Goal: Task Accomplishment & Management: Manage account settings

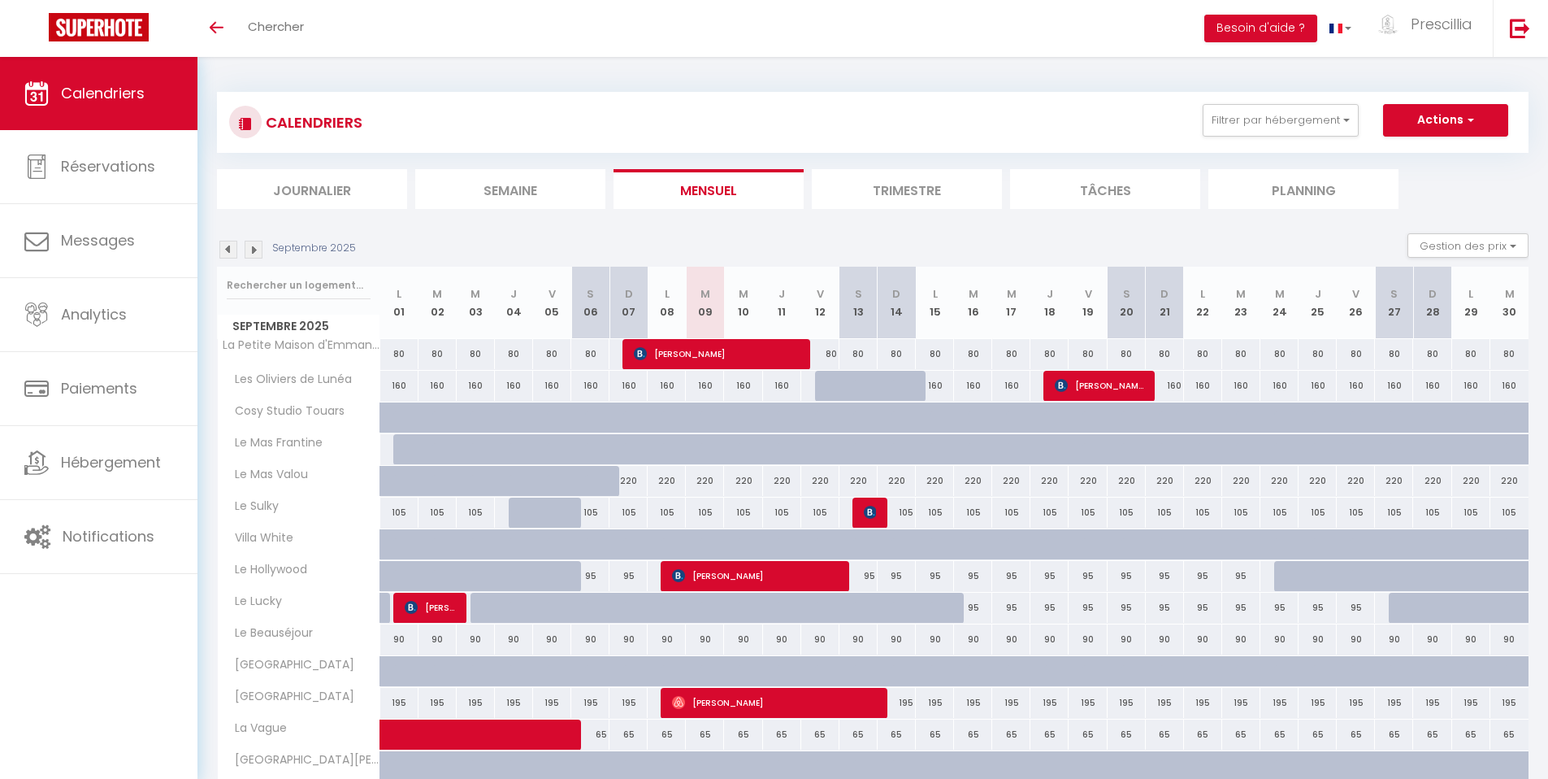
click at [257, 253] on img at bounding box center [254, 250] width 18 height 18
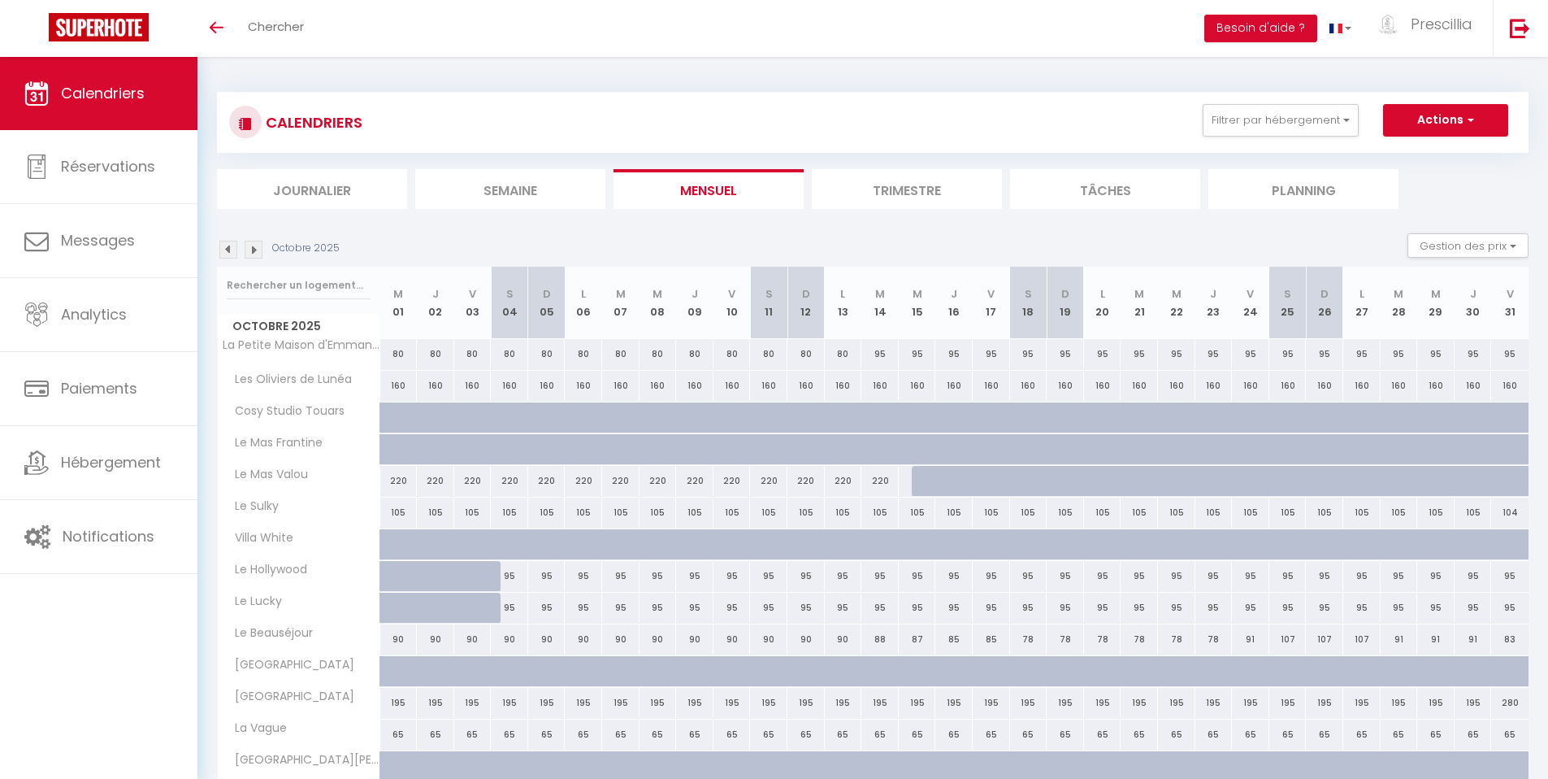
click at [228, 253] on img at bounding box center [228, 250] width 18 height 18
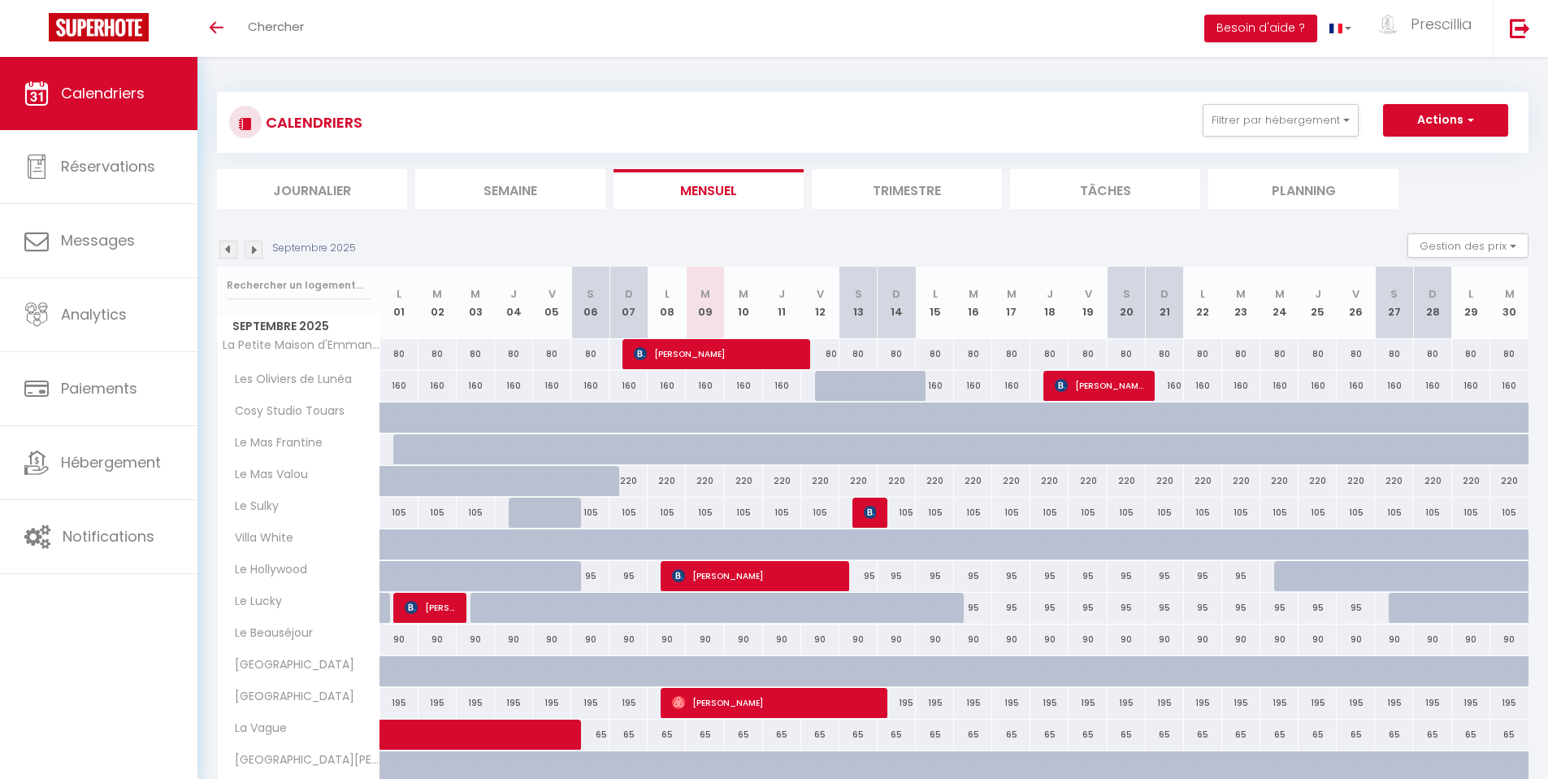
click at [228, 253] on img at bounding box center [228, 250] width 18 height 18
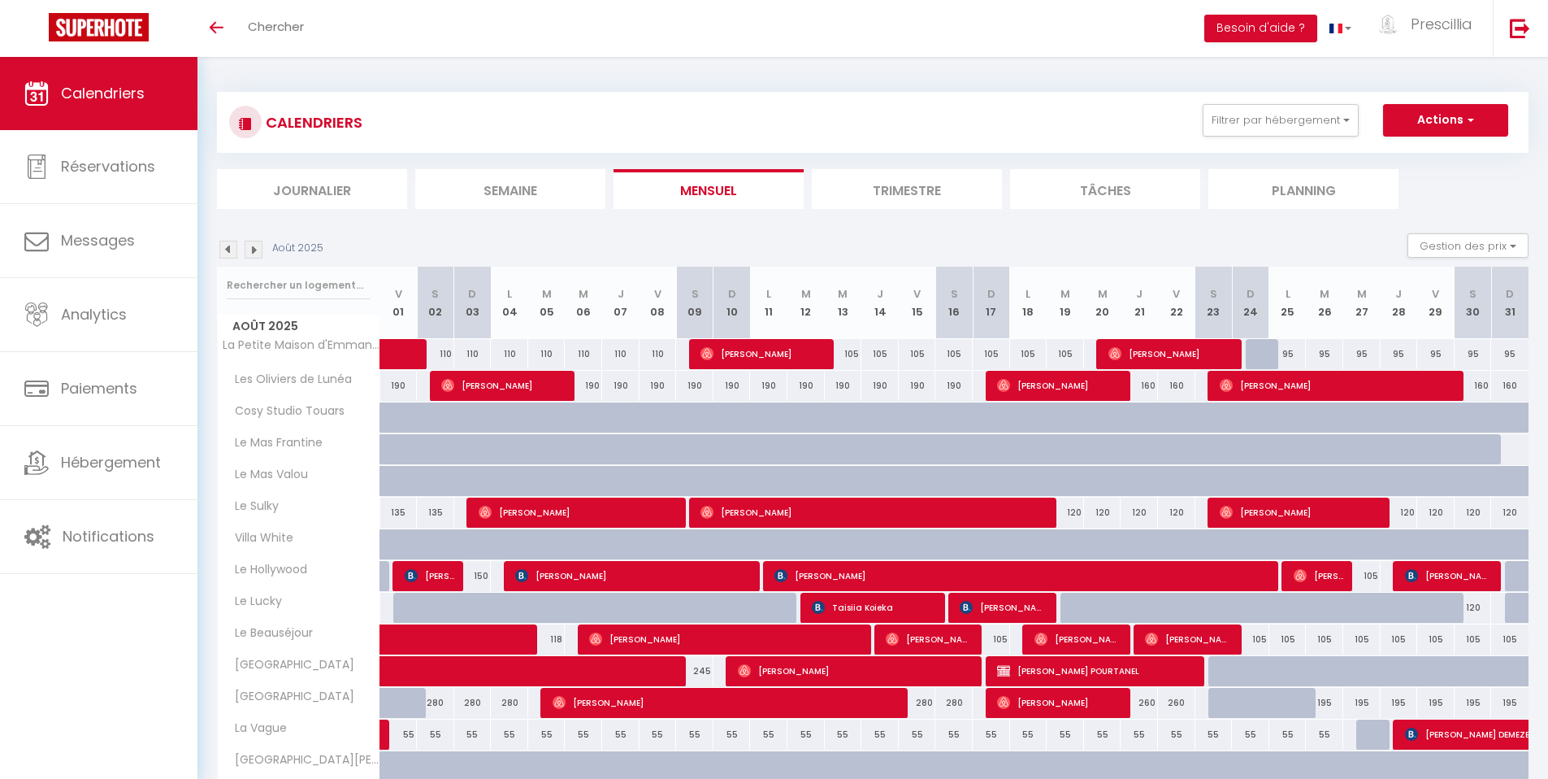
click at [228, 253] on img at bounding box center [228, 250] width 18 height 18
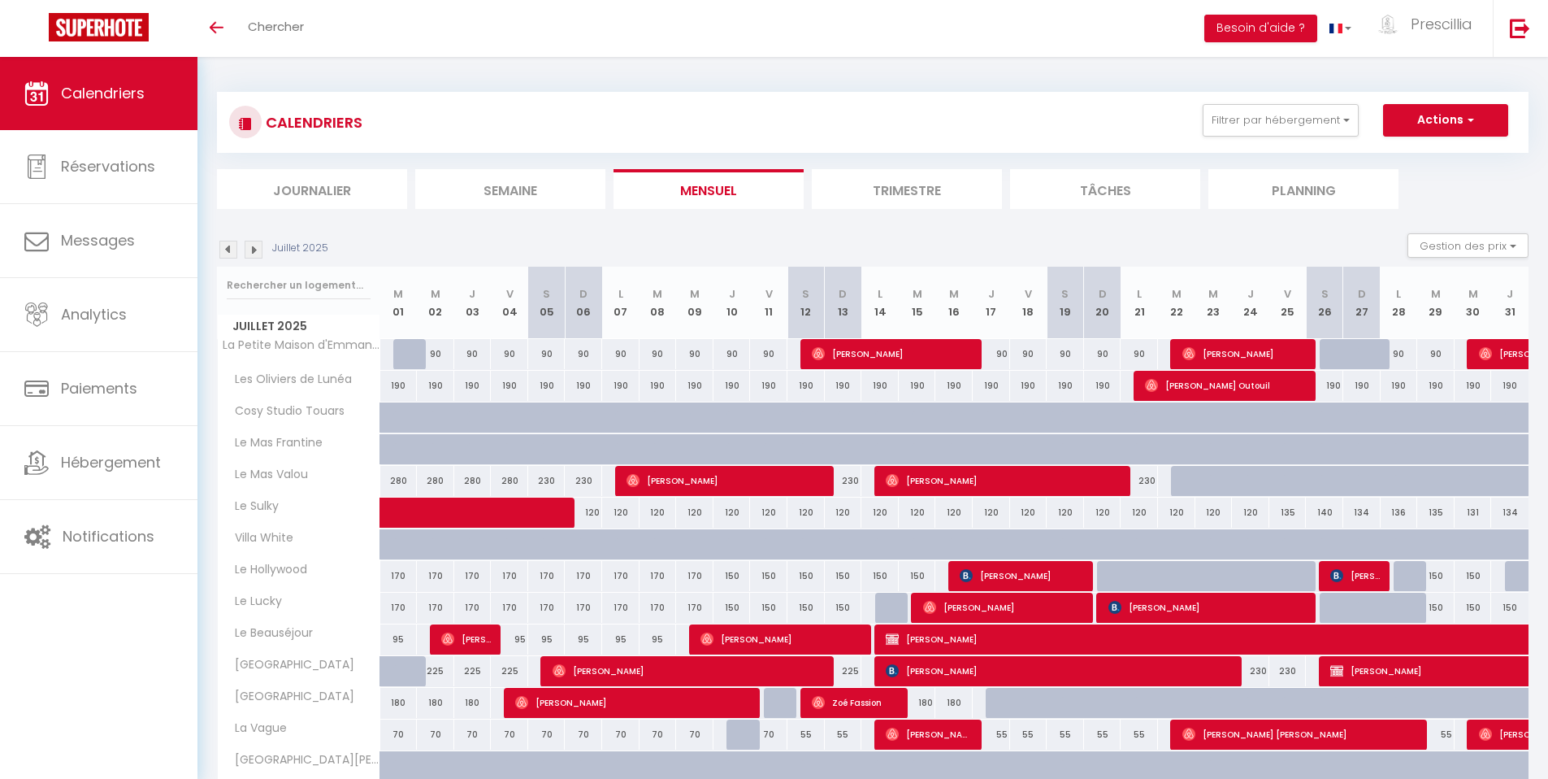
click at [228, 253] on img at bounding box center [228, 250] width 18 height 18
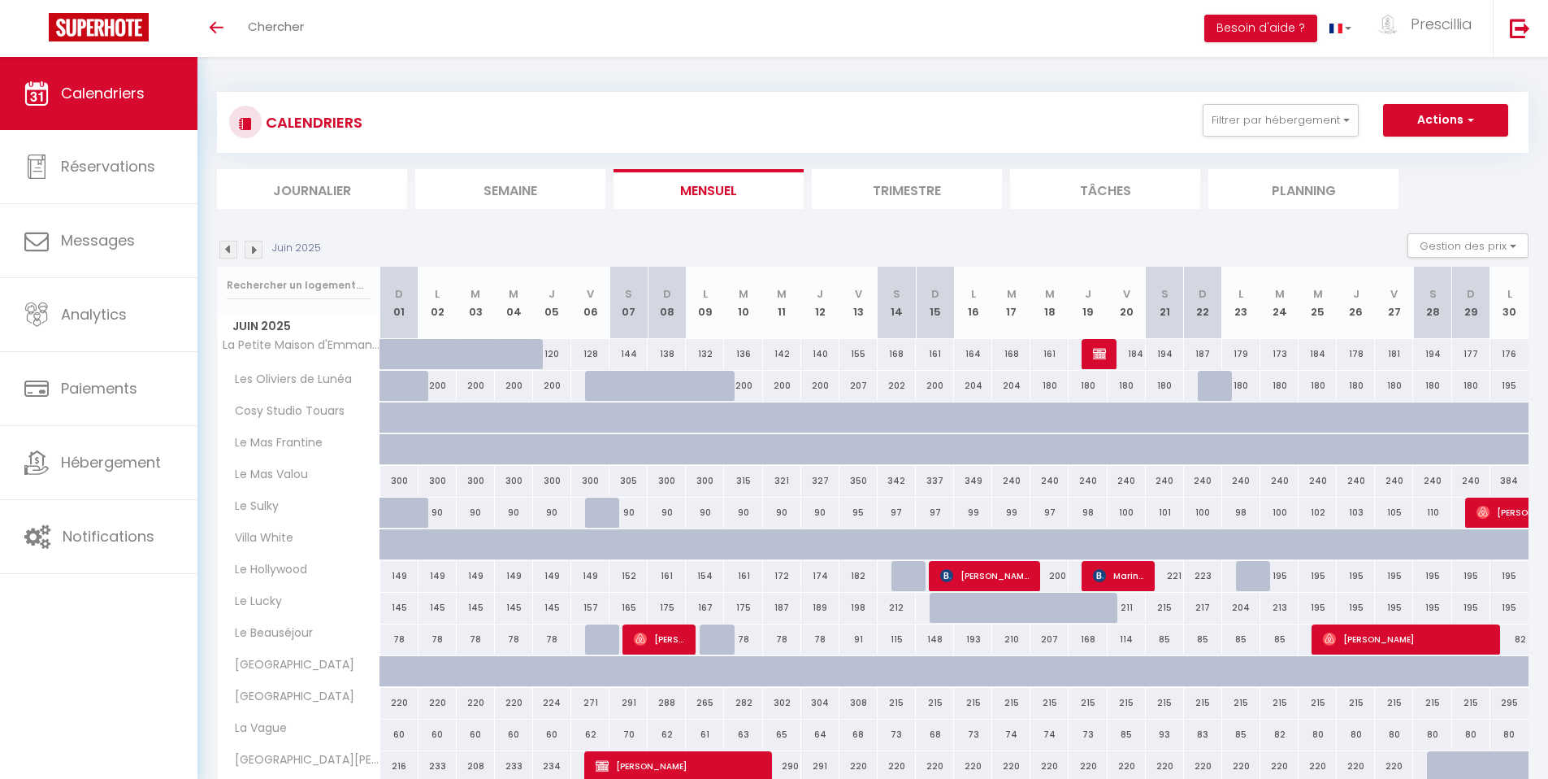
click at [260, 251] on img at bounding box center [254, 250] width 18 height 18
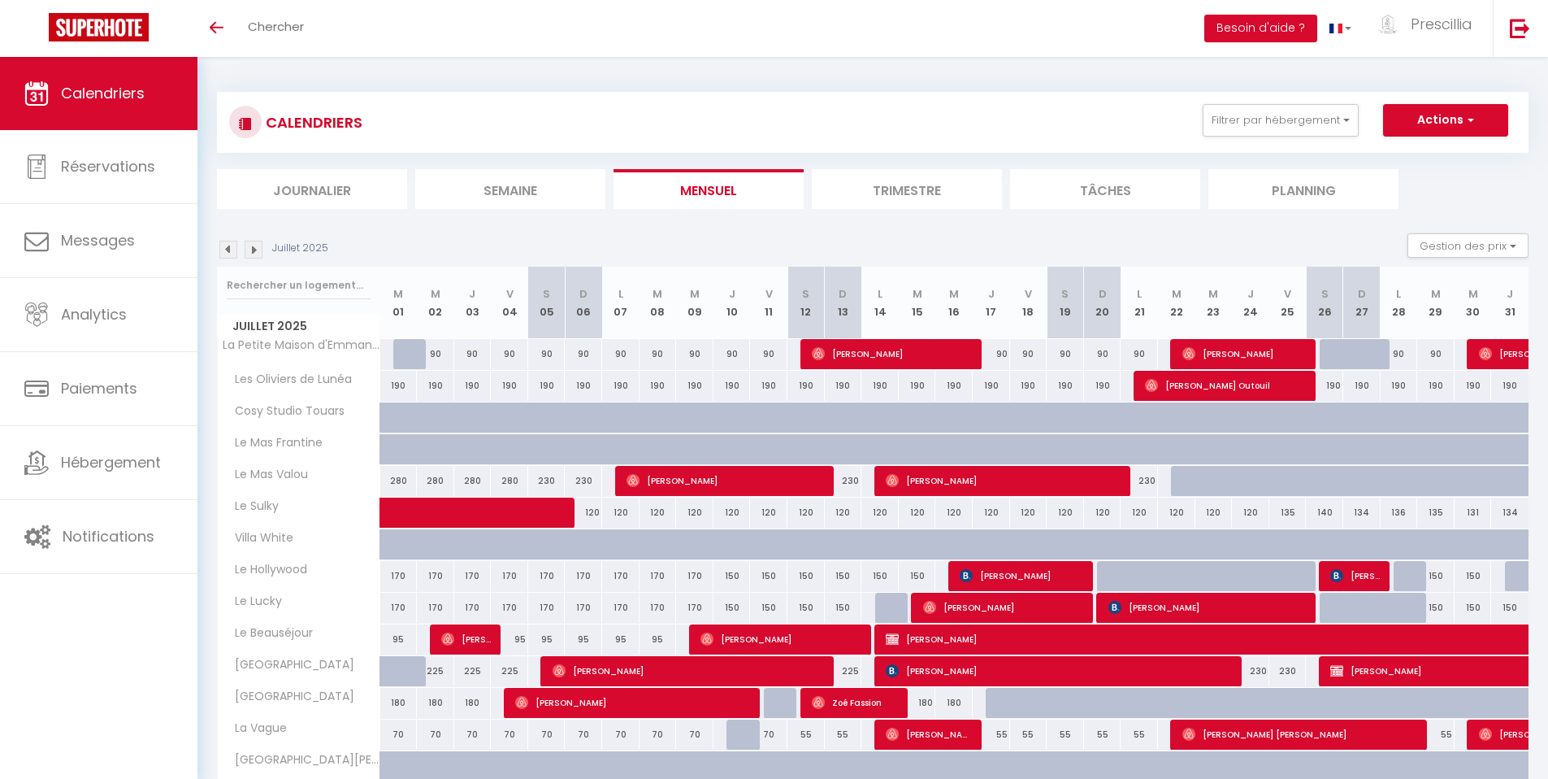
click at [260, 252] on img at bounding box center [254, 250] width 18 height 18
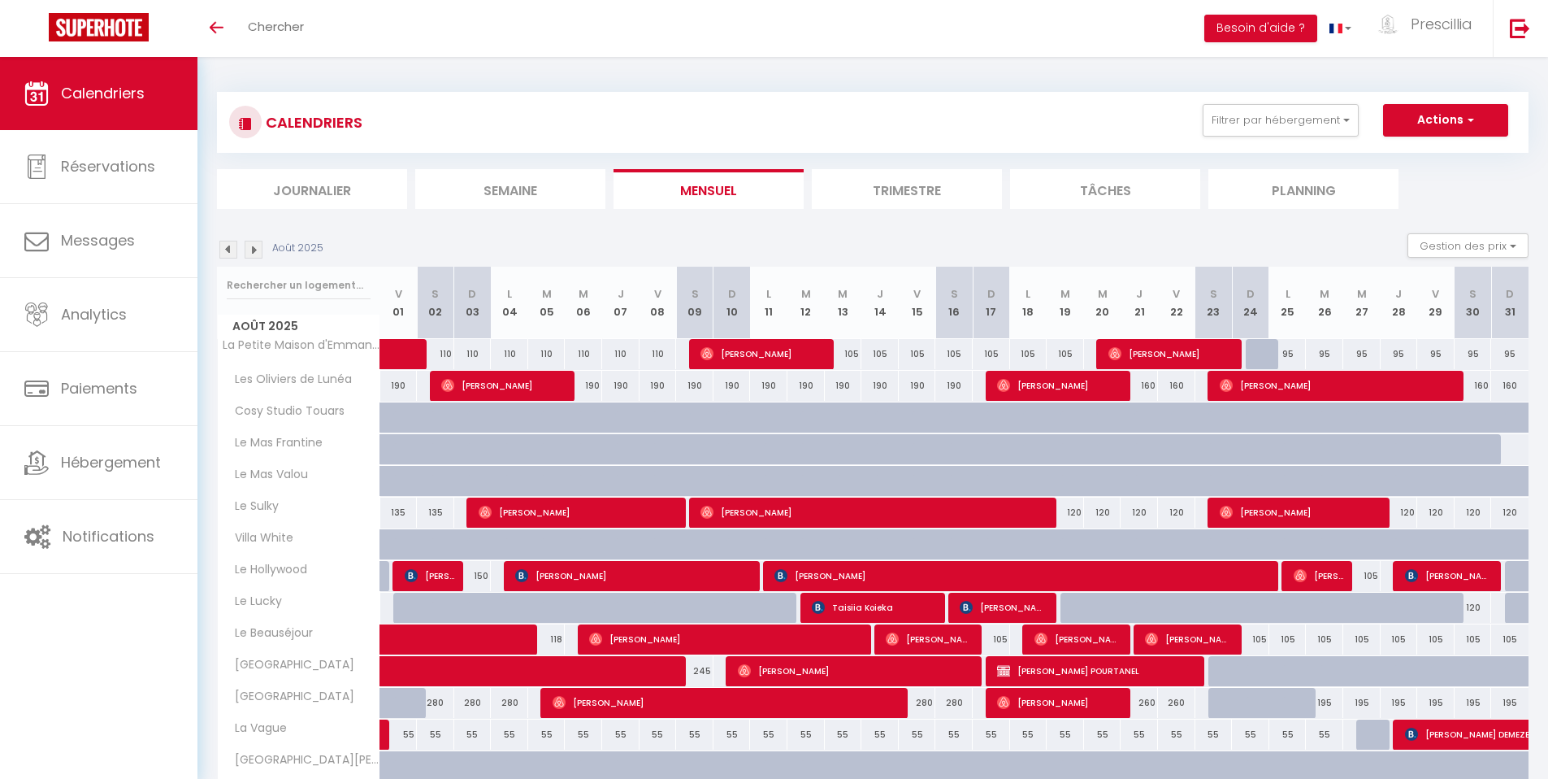
scroll to position [302, 0]
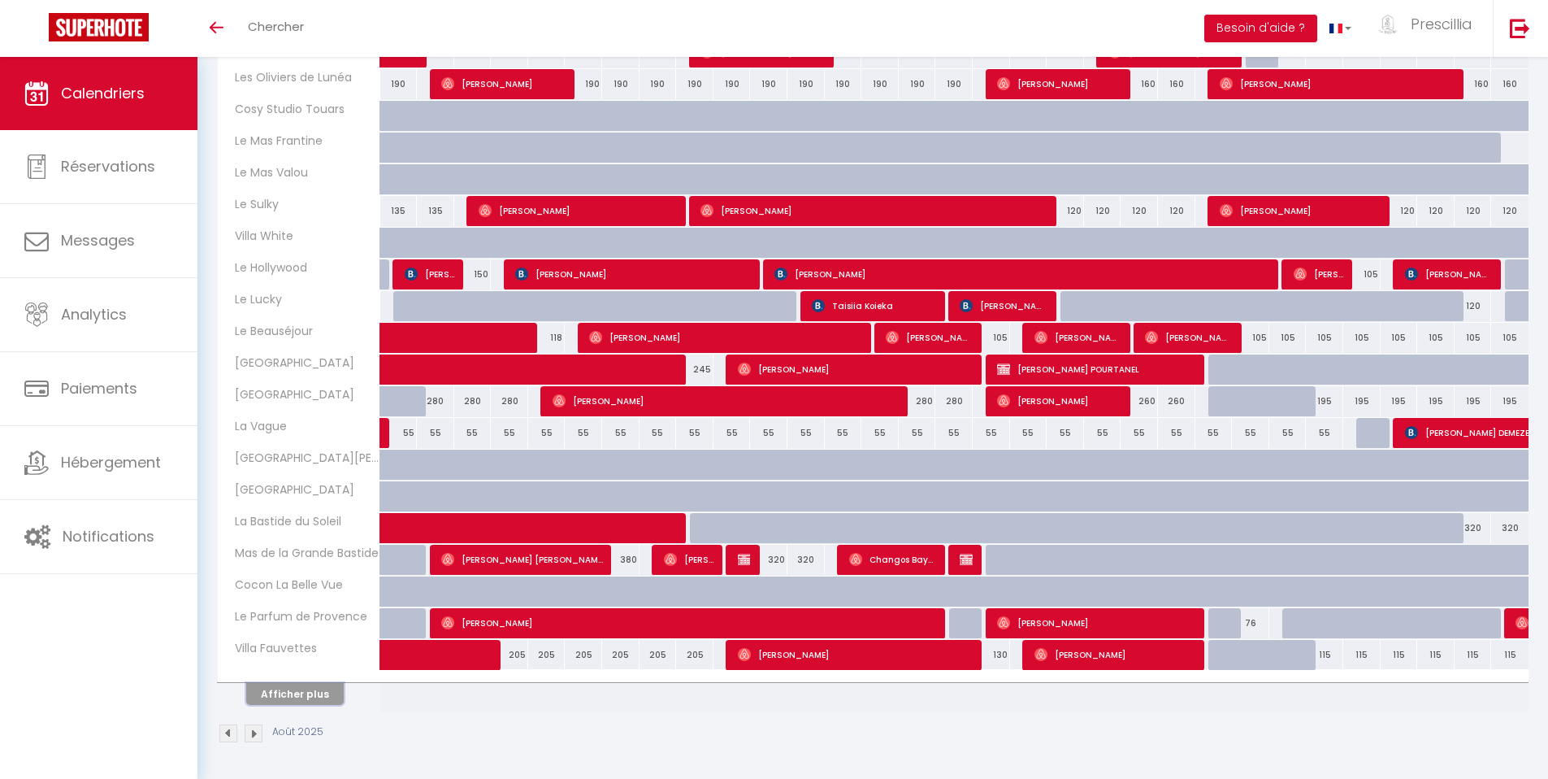
click at [280, 697] on button "Afficher plus" at bounding box center [295, 694] width 98 height 22
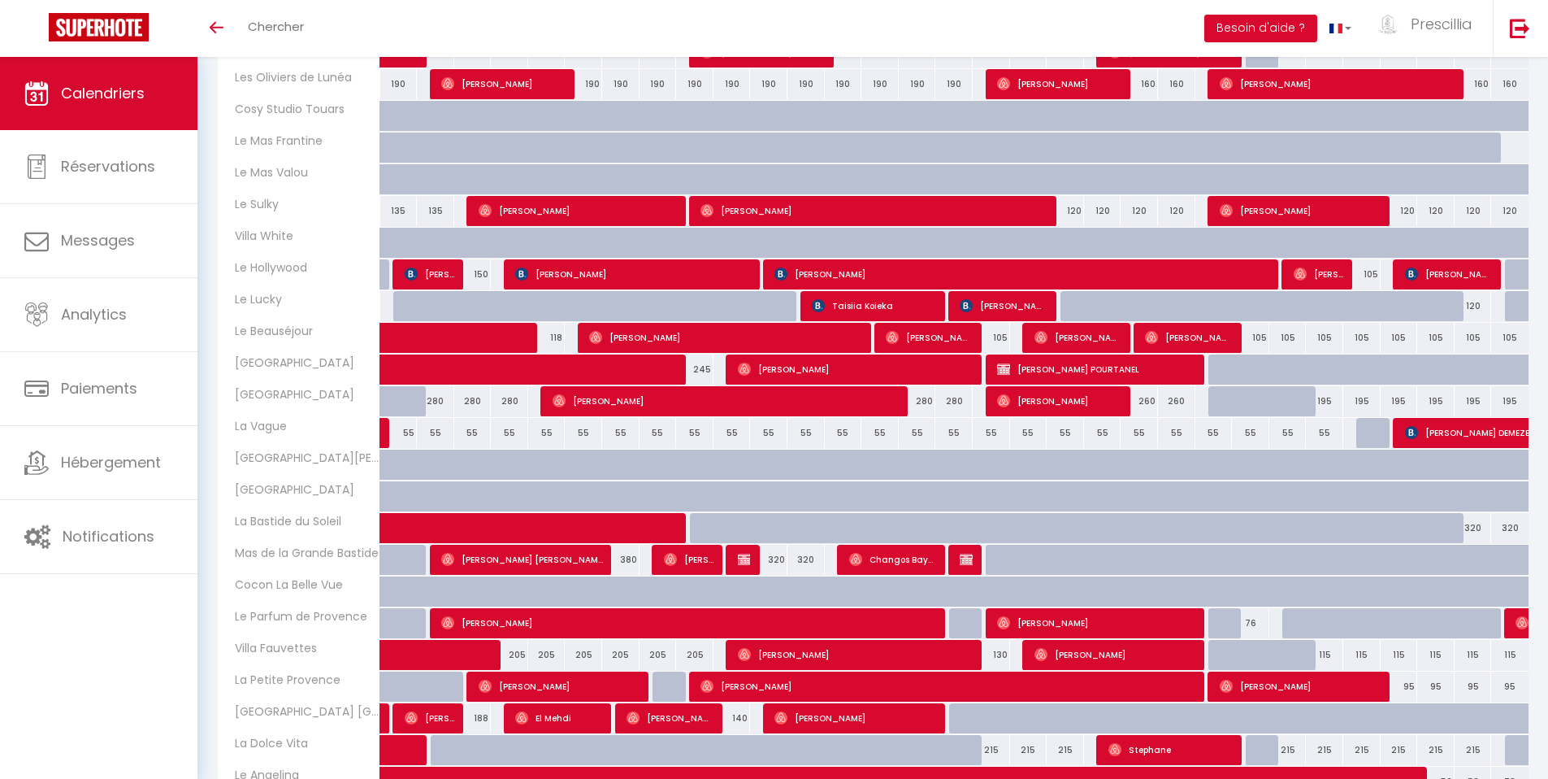
select select
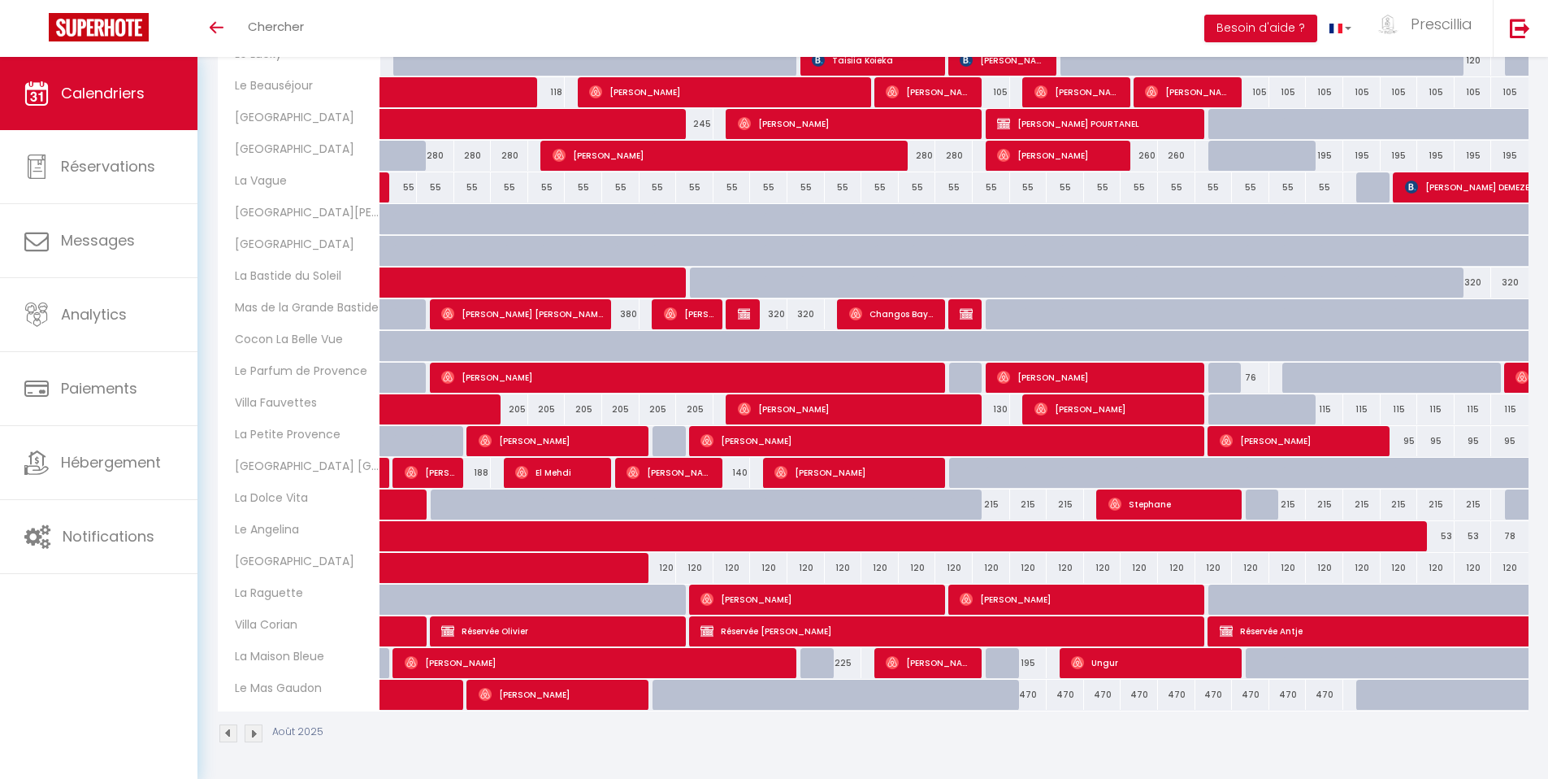
click at [1332, 505] on div "215" at bounding box center [1324, 504] width 37 height 30
type input "215"
select select "1"
type input "[DATE] Août 2025"
type input "Mer 27 Août 2025"
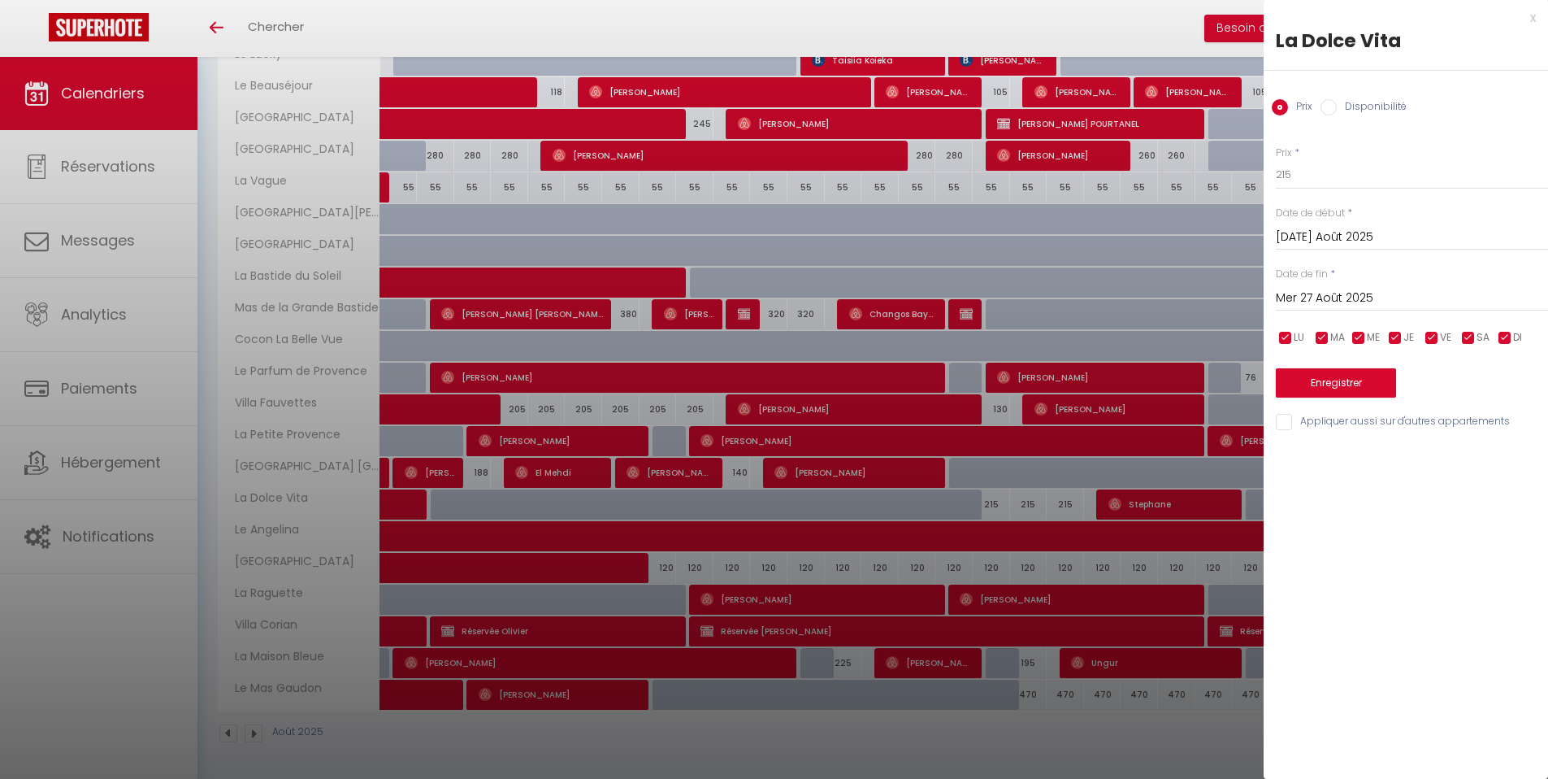
click at [1366, 105] on label "Disponibilité" at bounding box center [1372, 108] width 70 height 18
click at [1337, 105] on input "Disponibilité" at bounding box center [1329, 107] width 16 height 16
radio input "true"
radio input "false"
click at [1326, 172] on select "Disponible Indisponible" at bounding box center [1412, 175] width 272 height 31
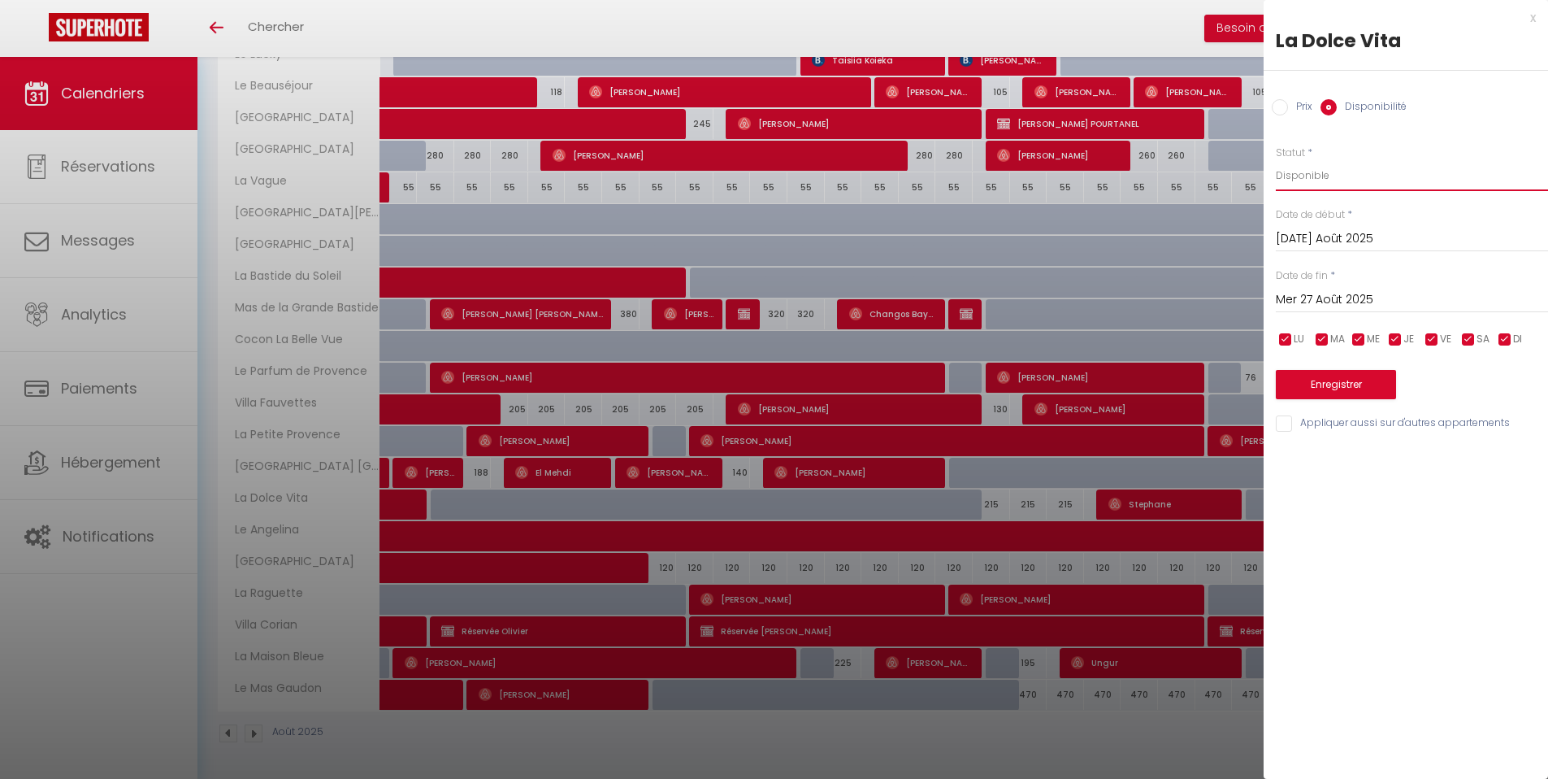
select select "0"
click at [1276, 160] on select "Disponible Indisponible" at bounding box center [1412, 175] width 272 height 31
click at [1314, 236] on input "[DATE] Août 2025" at bounding box center [1412, 238] width 272 height 21
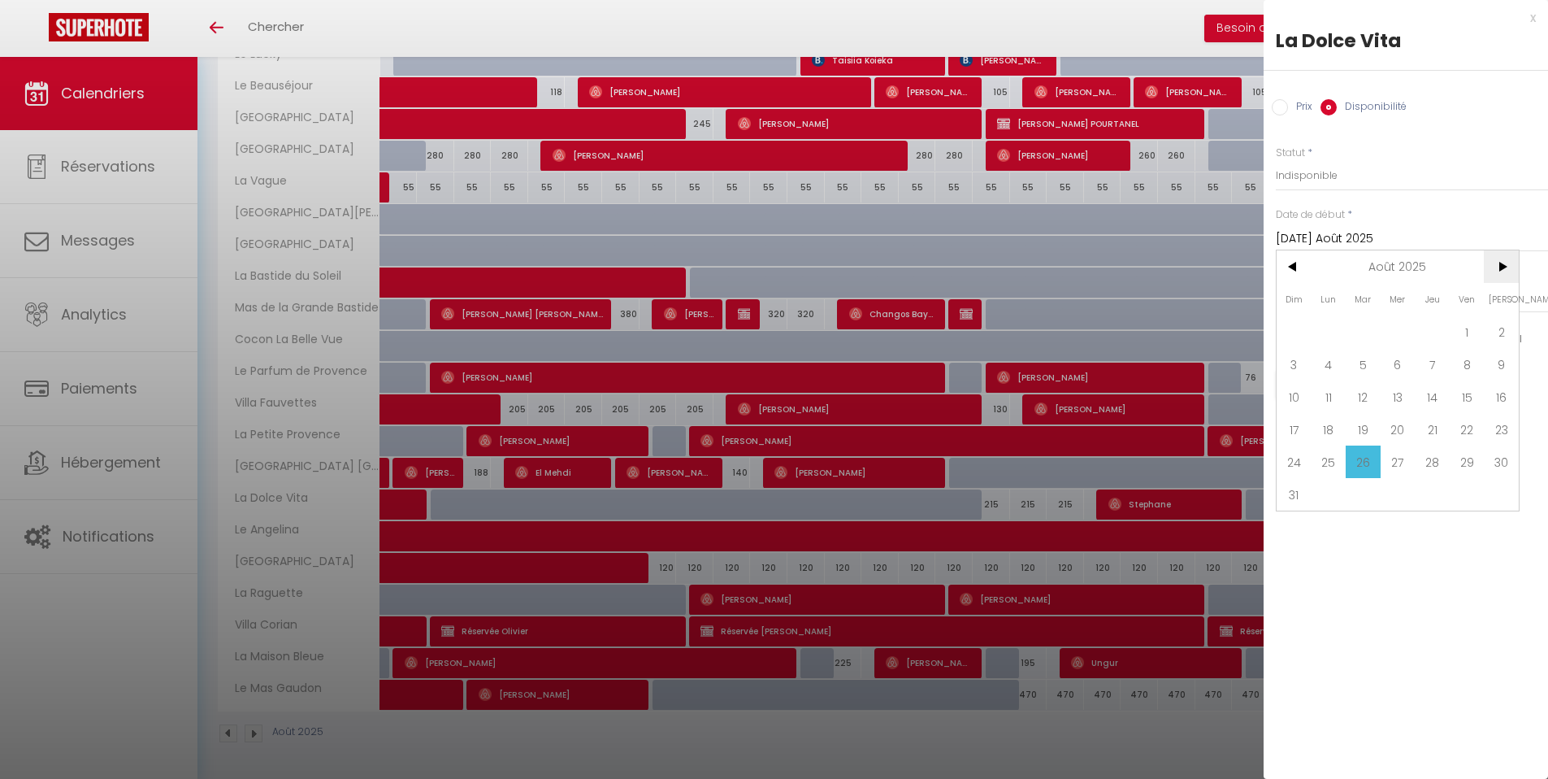
click at [1505, 271] on span ">" at bounding box center [1501, 266] width 35 height 33
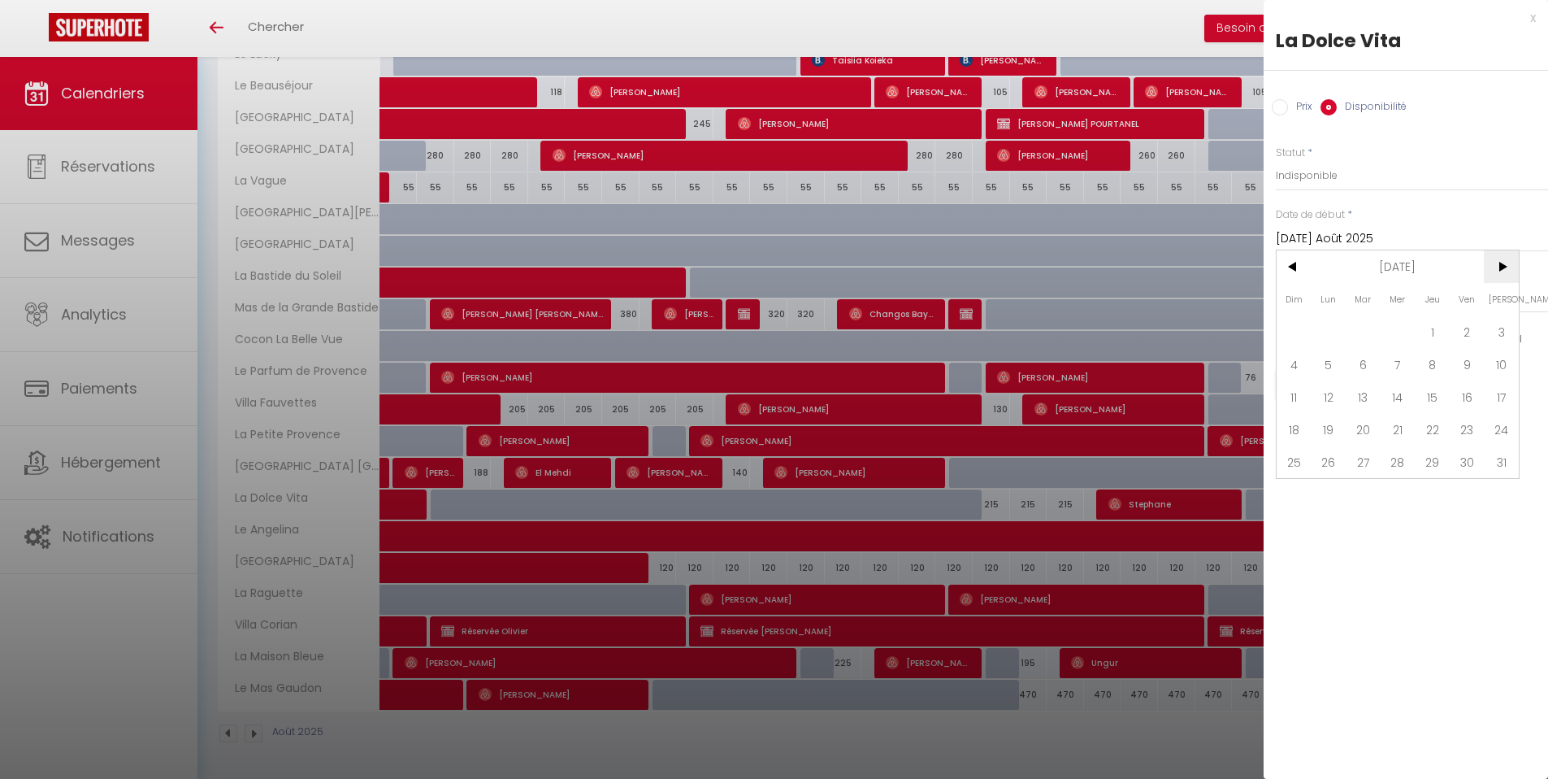
click at [1505, 271] on span ">" at bounding box center [1501, 266] width 35 height 33
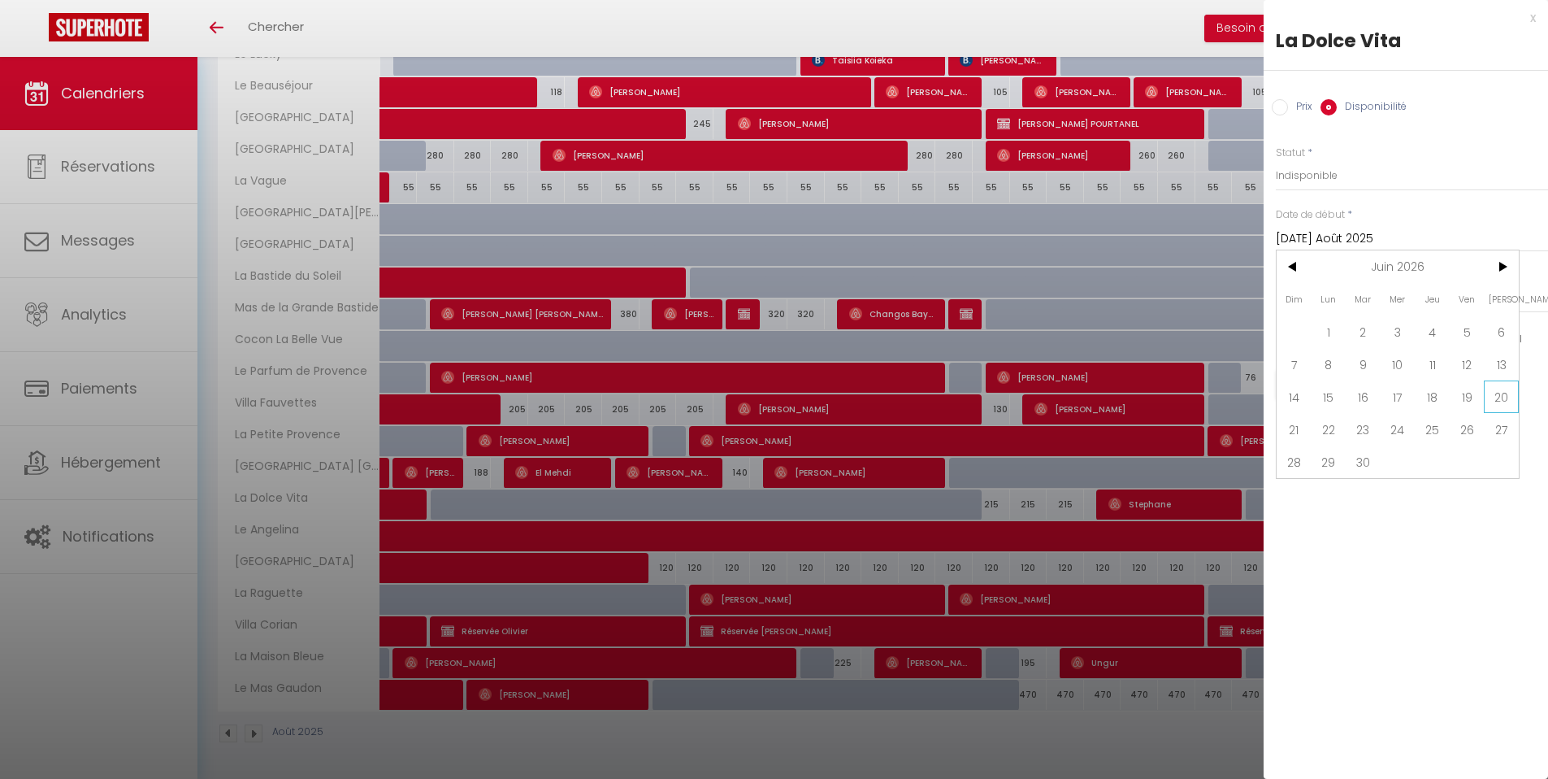
click at [1499, 403] on span "20" at bounding box center [1501, 396] width 35 height 33
type input "[PERSON_NAME] 20 Juin 2026"
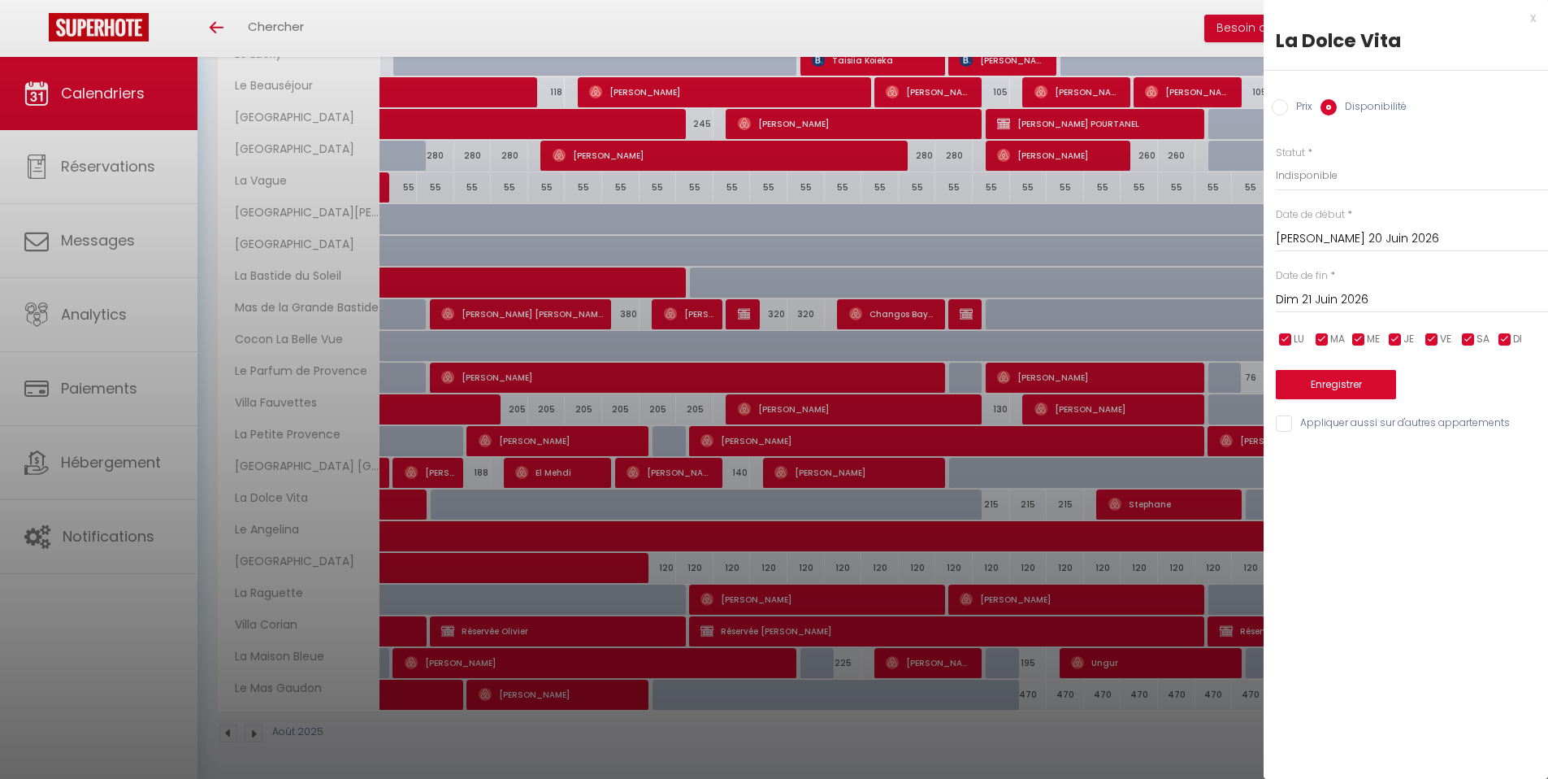
click at [1340, 301] on input "Dim 21 Juin 2026" at bounding box center [1412, 299] width 272 height 21
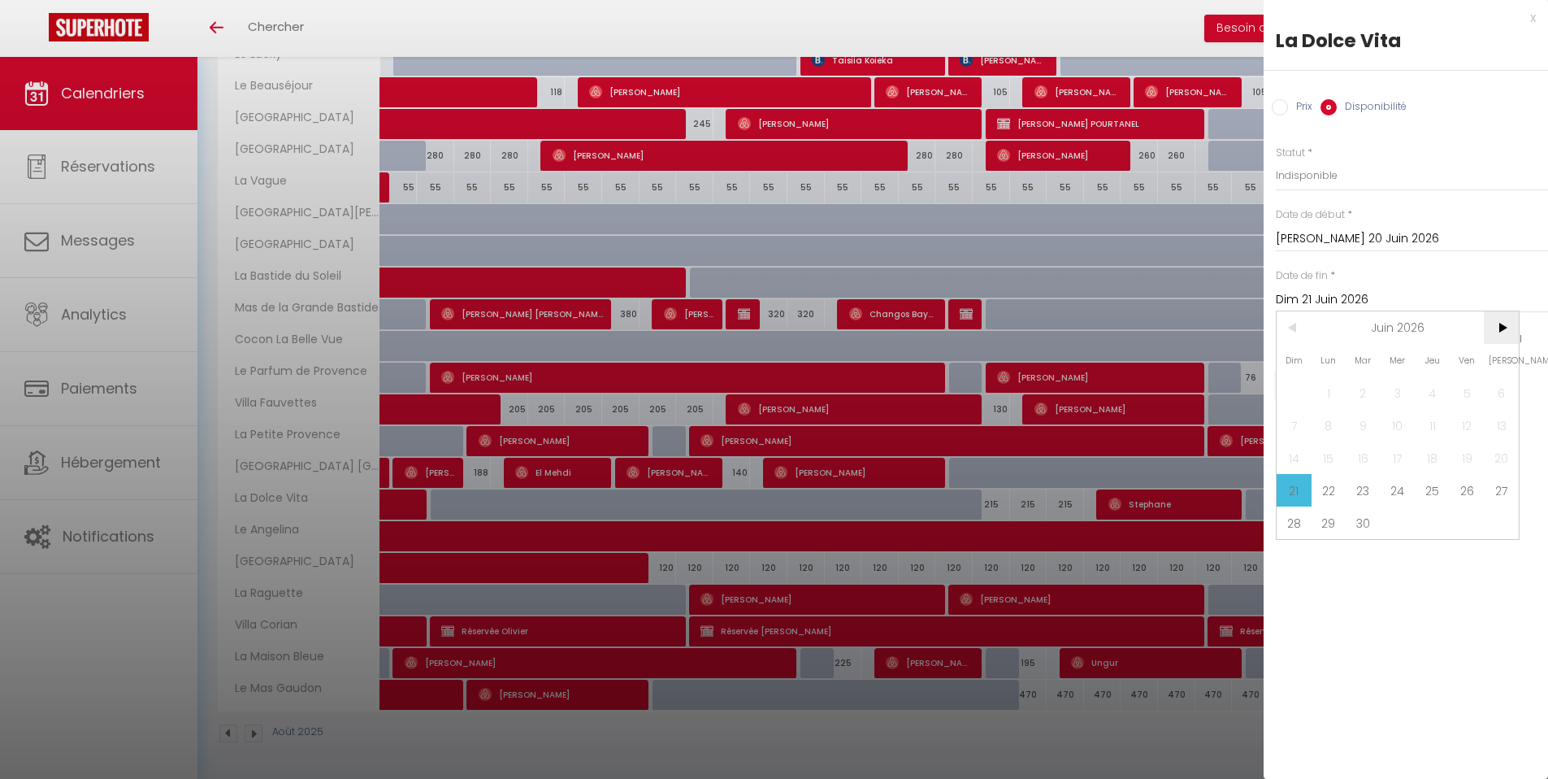
click at [1499, 335] on span ">" at bounding box center [1501, 327] width 35 height 33
click at [1294, 329] on span "<" at bounding box center [1294, 327] width 35 height 33
click at [1501, 428] on span "11" at bounding box center [1501, 425] width 35 height 33
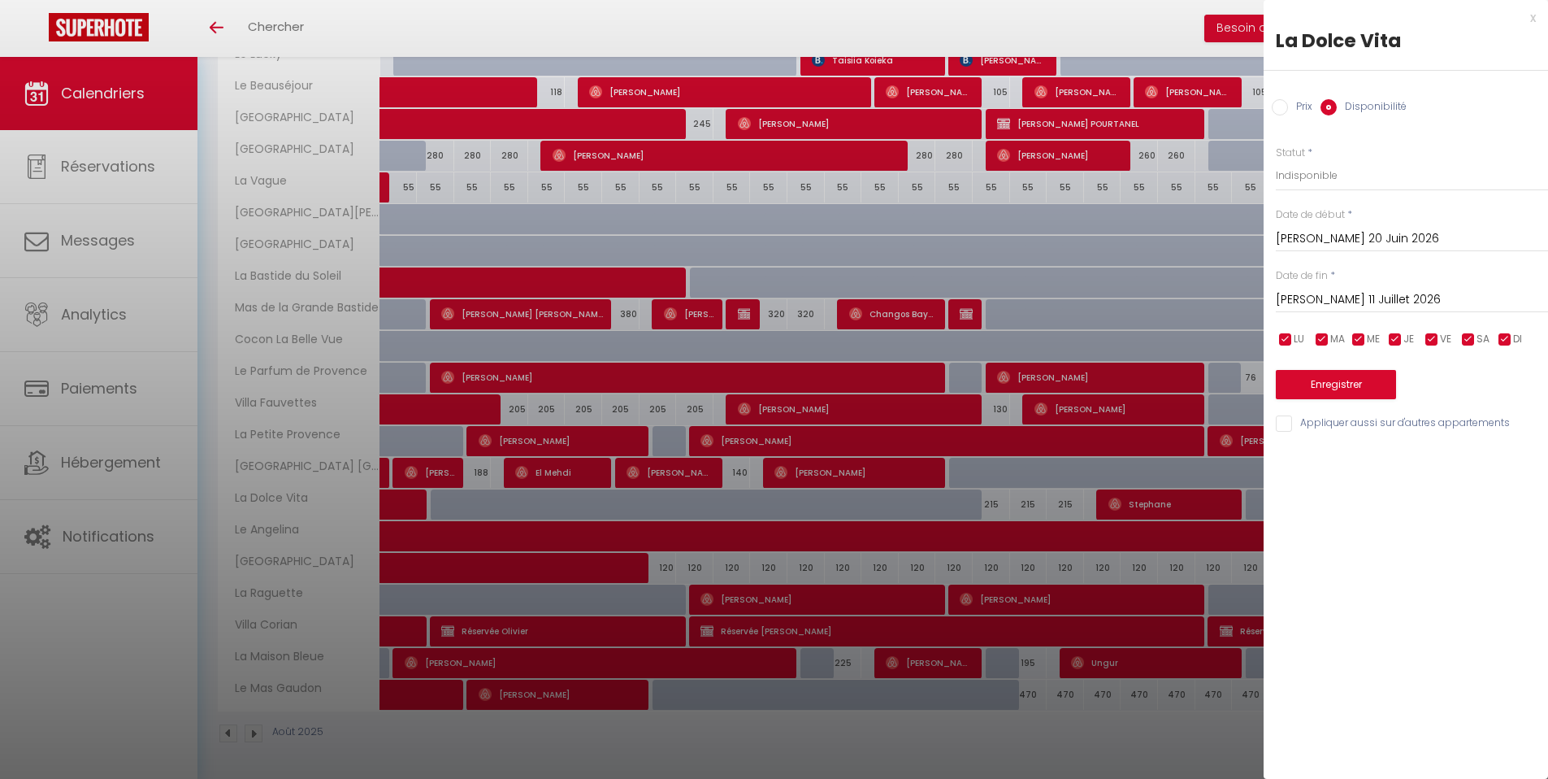
click at [1335, 308] on input "[PERSON_NAME] 11 Juillet 2026" at bounding box center [1412, 299] width 272 height 21
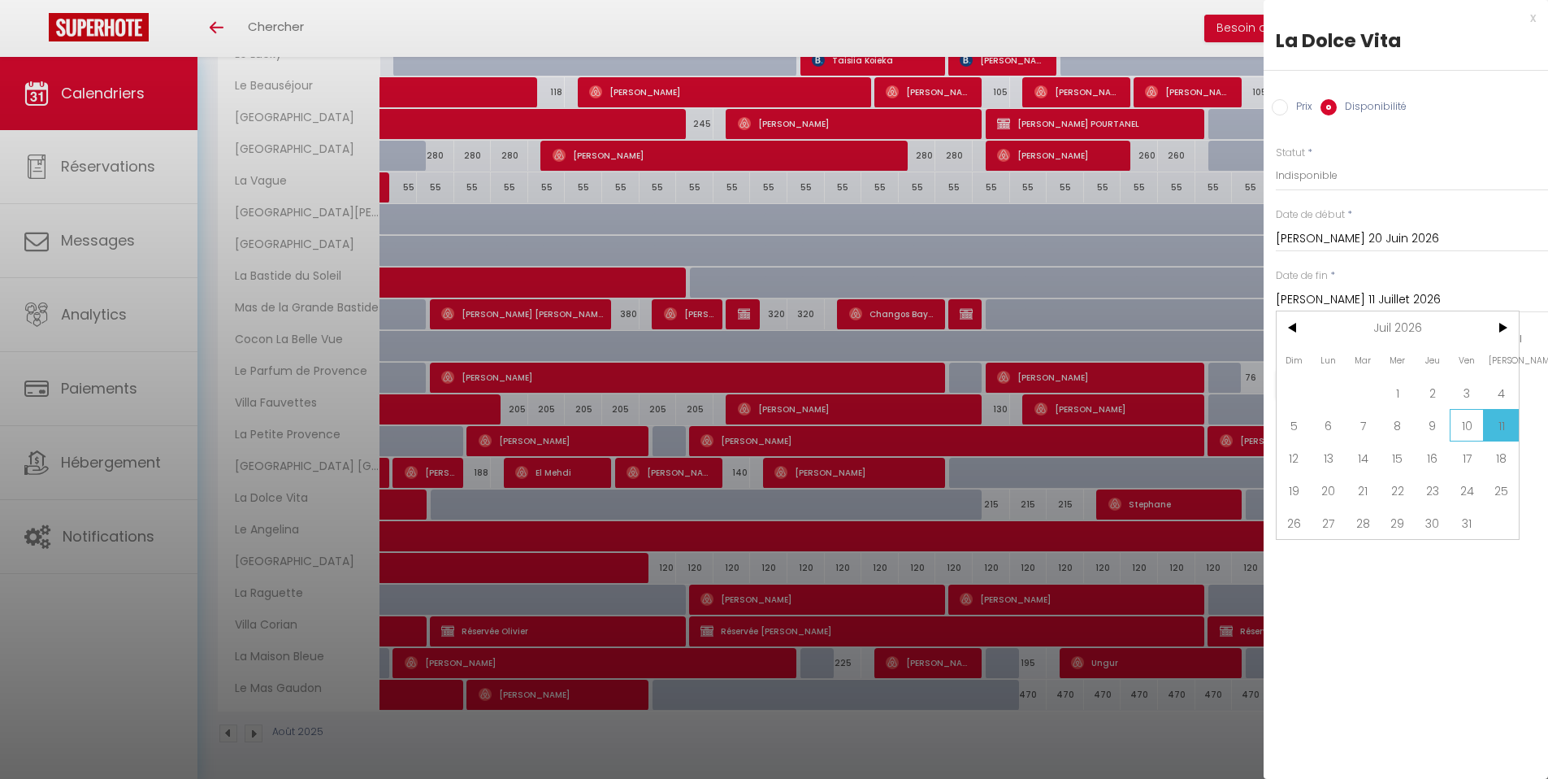
click at [1461, 428] on span "10" at bounding box center [1467, 425] width 35 height 33
type input "Ven 10 Juillet 2026"
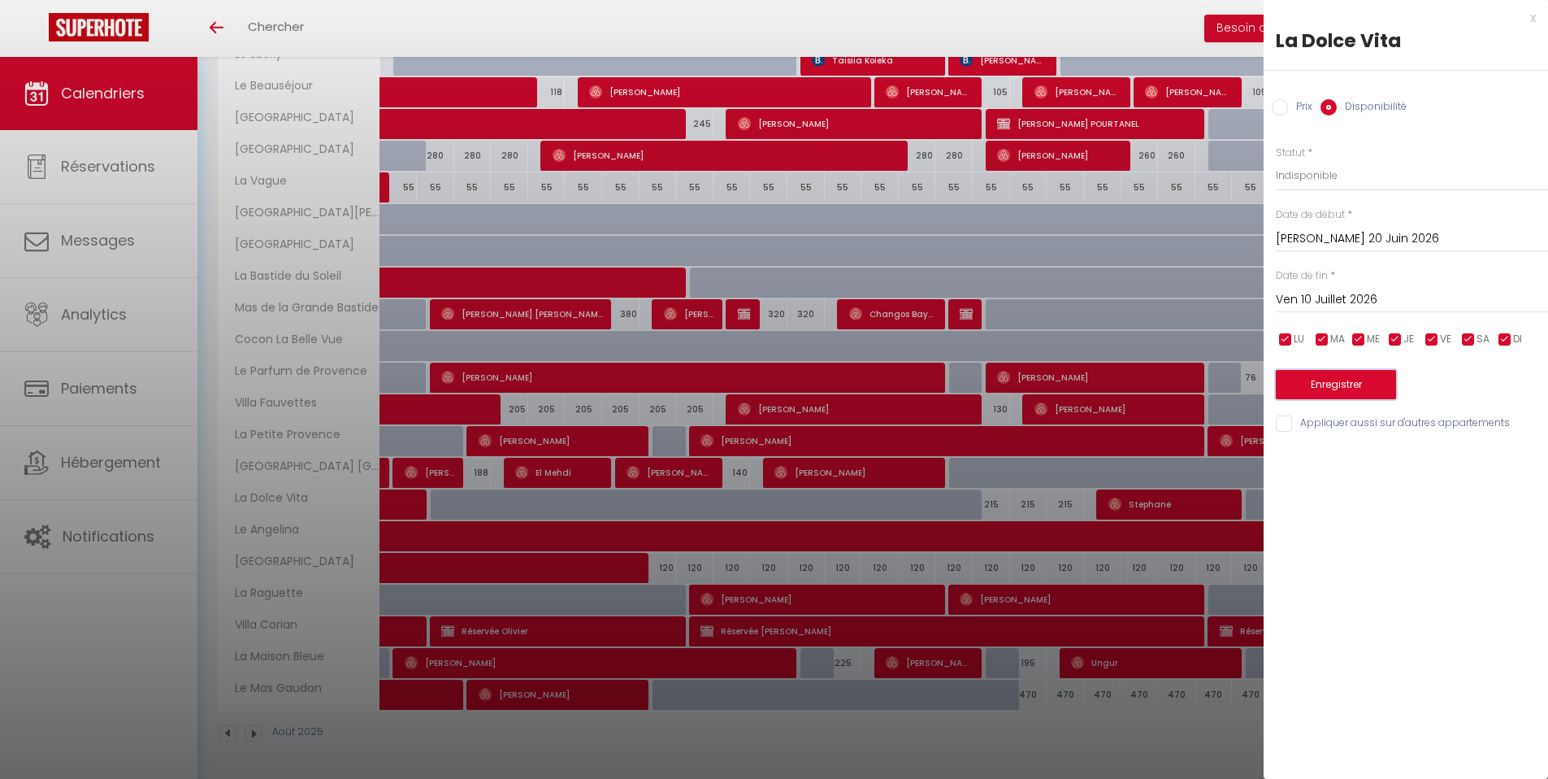
click at [1344, 384] on button "Enregistrer" at bounding box center [1336, 384] width 120 height 29
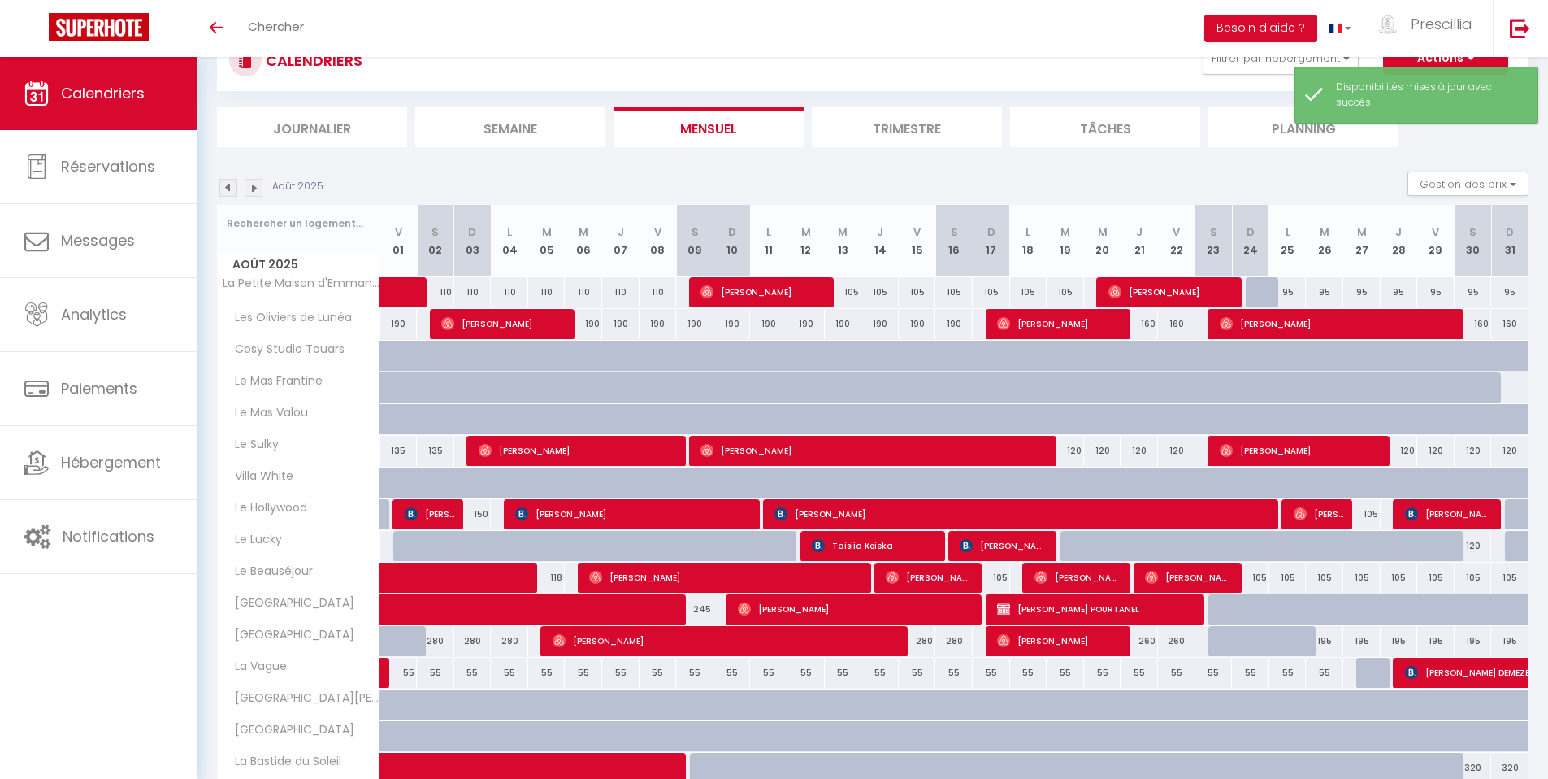
scroll to position [0, 0]
